Goal: Information Seeking & Learning: Understand process/instructions

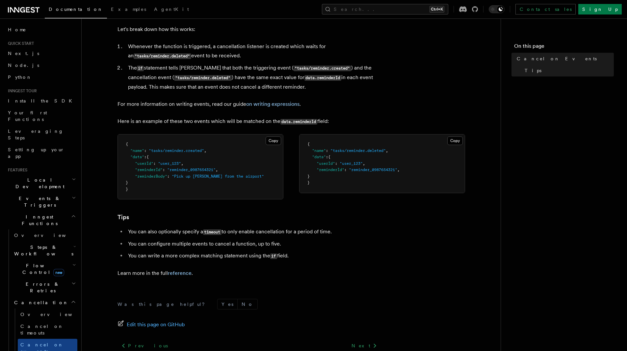
scroll to position [348, 0]
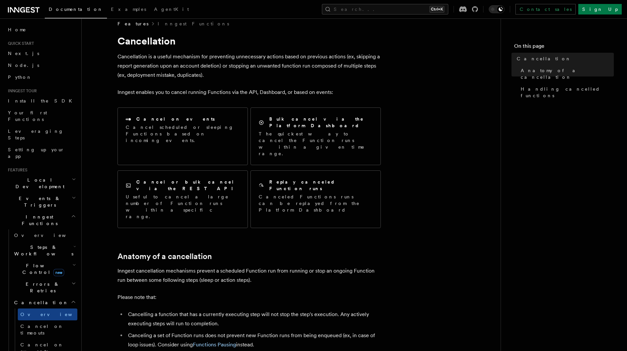
scroll to position [9, 0]
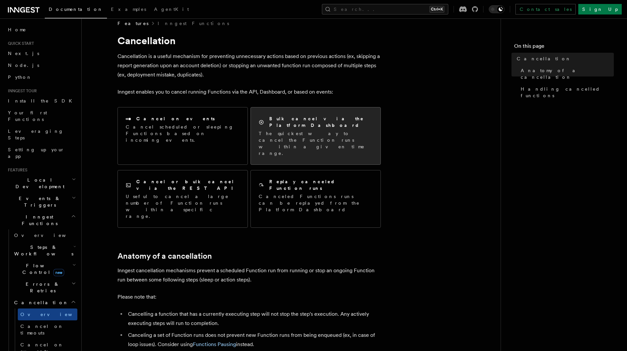
click at [265, 140] on div "Bulk cancel via the Platform Dashboard The quickest way to cancel the Function …" at bounding box center [316, 135] width 130 height 57
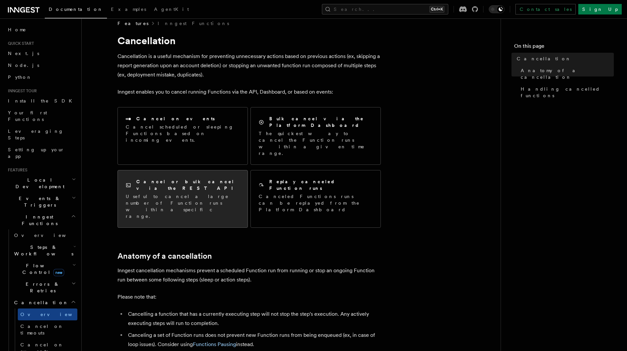
click at [222, 193] on p "Useful to cancel a large number of Function runs within a specific range." at bounding box center [183, 206] width 114 height 26
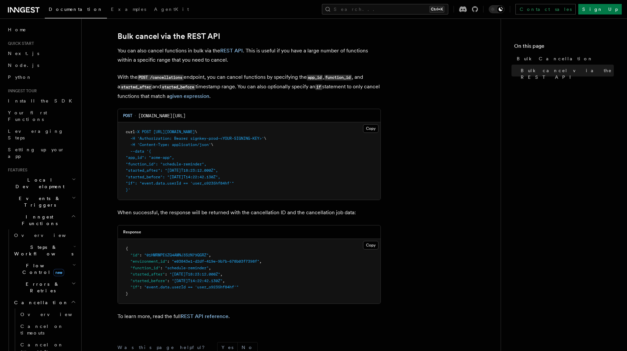
drag, startPoint x: 130, startPoint y: 161, endPoint x: 120, endPoint y: 129, distance: 33.2
click at [120, 129] on pre "curl -X POST [URL][DOMAIN_NAME] \ -H 'Authorization: Bearer signkey-prod-<YOUR-…" at bounding box center [249, 160] width 263 height 77
copy code "curl -X POST https://api.inngest.com/v1/cancellations \ -H 'Authorization: Bear…"
